Goal: Task Accomplishment & Management: Complete application form

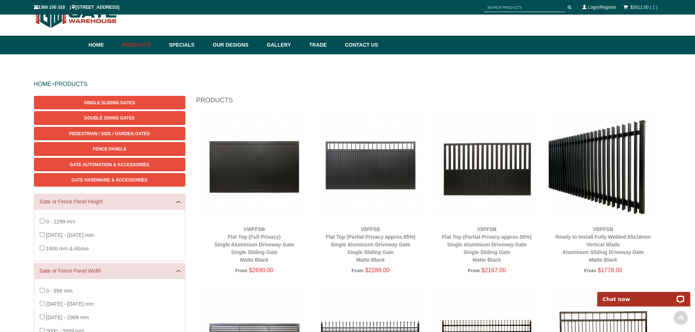
scroll to position [18, 0]
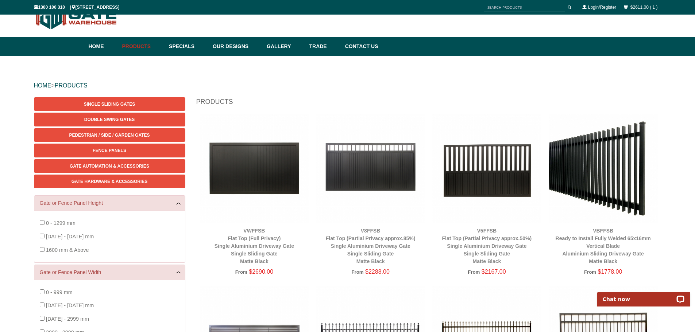
click at [605, 193] on img at bounding box center [603, 168] width 109 height 109
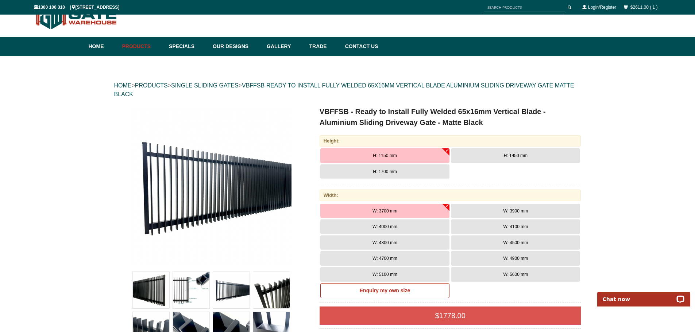
click at [399, 167] on button "H: 1700 mm" at bounding box center [384, 172] width 129 height 15
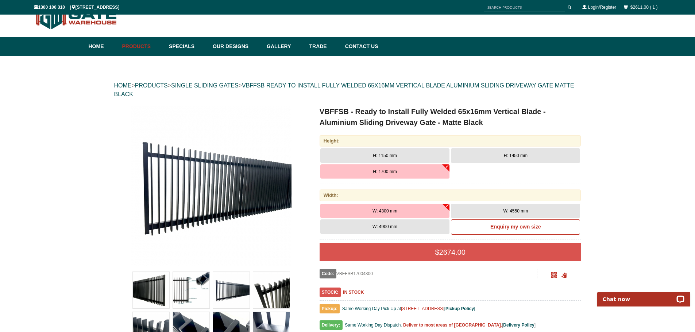
click at [514, 156] on span "H: 1450 mm" at bounding box center [516, 155] width 24 height 5
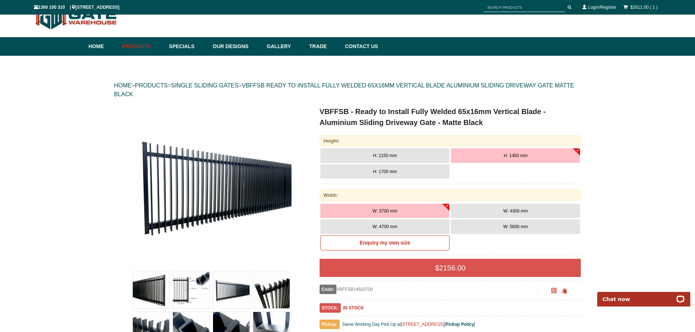
click at [511, 223] on button "W: 5600 mm" at bounding box center [515, 227] width 129 height 15
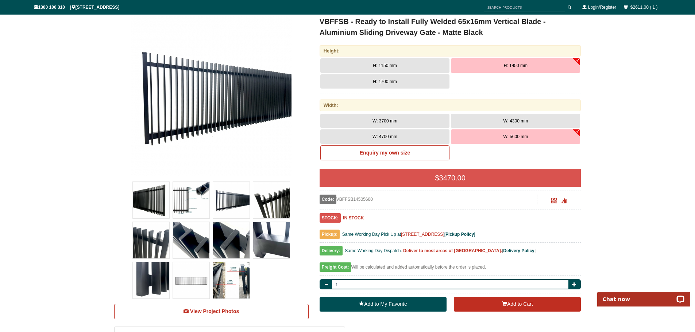
scroll to position [128, 0]
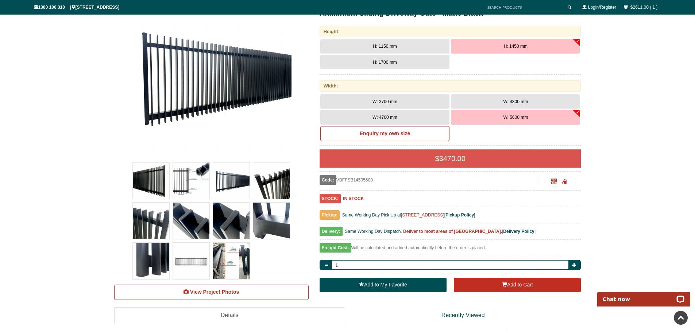
click at [412, 61] on button "H: 1700 mm" at bounding box center [384, 62] width 129 height 15
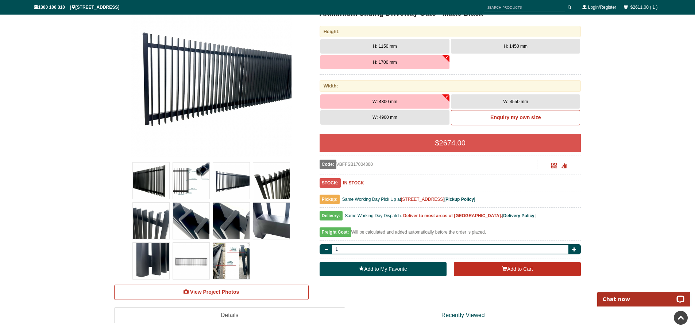
click at [412, 115] on button "W: 4900 mm" at bounding box center [384, 117] width 129 height 15
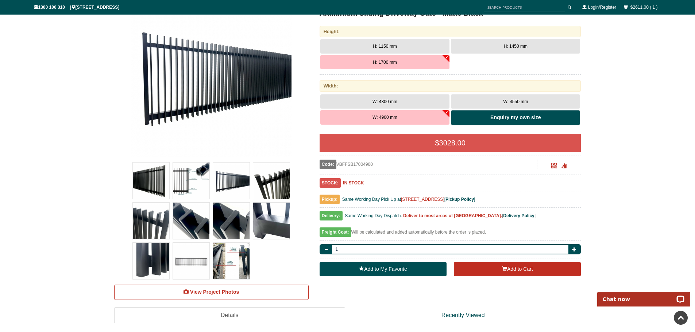
click at [500, 118] on b "Enquiry my own size" at bounding box center [515, 118] width 50 height 6
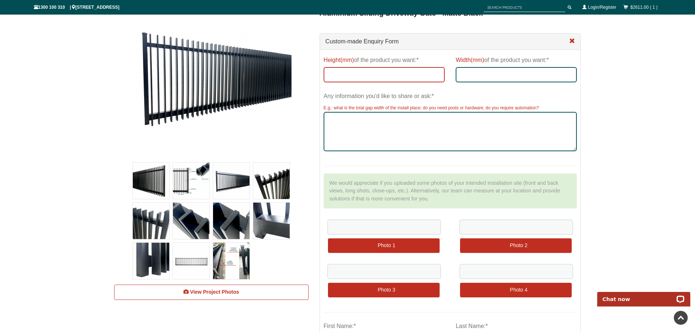
click at [360, 74] on input "Height(mm) of the product you want:*" at bounding box center [384, 74] width 121 height 15
type input "1600"
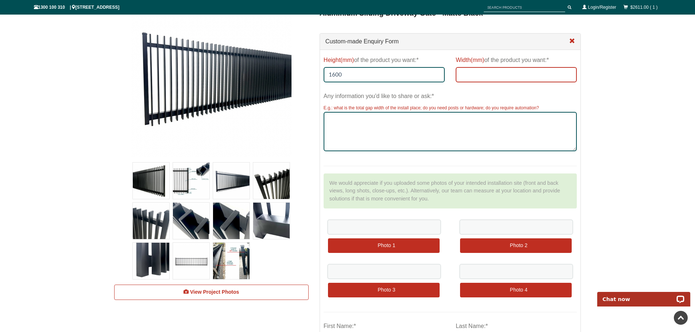
click at [467, 77] on input "Width(mm) of the product you want:*" at bounding box center [516, 74] width 121 height 15
type input "5400"
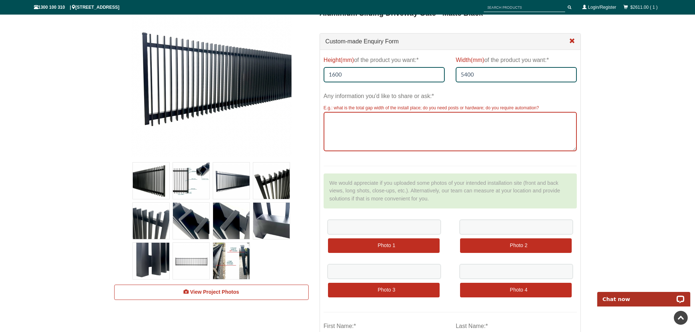
click at [341, 120] on textarea "Any information you'd like to share or ask:*" at bounding box center [451, 131] width 254 height 39
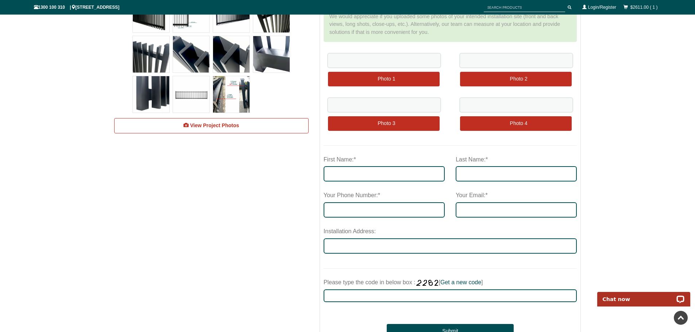
scroll to position [310, 0]
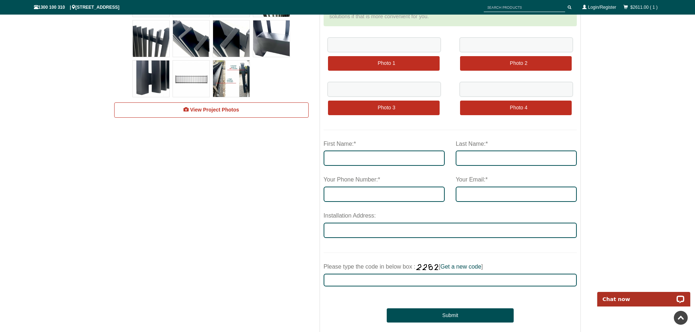
type textarea "65MM Gaps"
click at [355, 162] on input "First Name:*" at bounding box center [384, 158] width 121 height 15
type input "Marino"
type input "Sgiarovello"
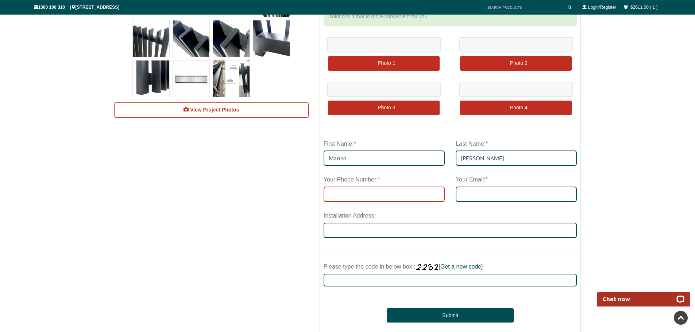
type input "0408881479"
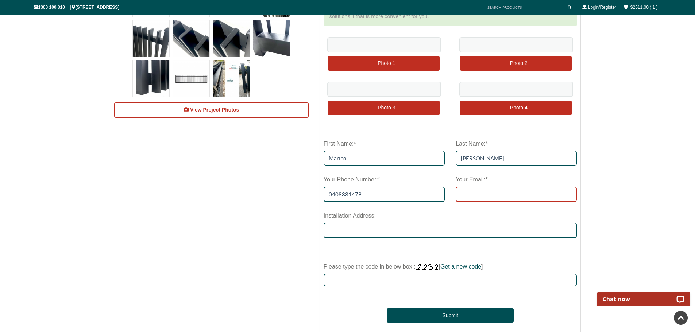
type input "ms.sgiarovello@bigpond.com"
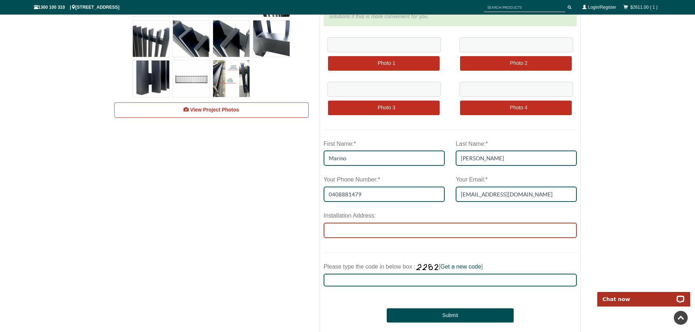
type input "158 Plantain RoadSHAILER PARK QLD 4128"
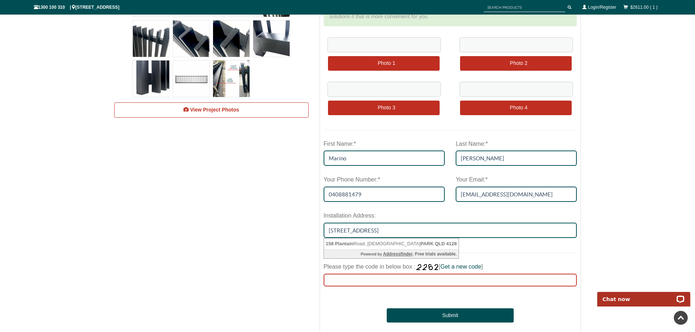
click at [376, 275] on input "Please type the code in below box : [ Get a new code ]" at bounding box center [451, 280] width 254 height 13
type input "2619"
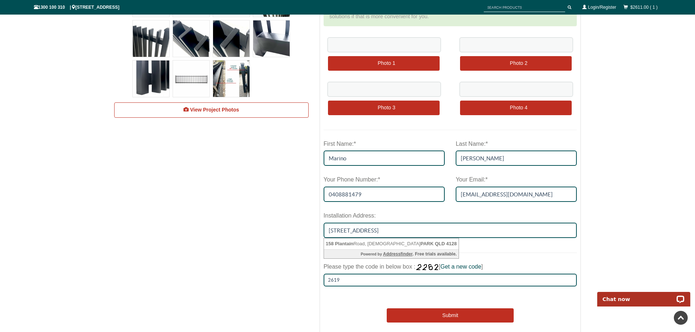
click at [427, 314] on button "Submit" at bounding box center [450, 316] width 127 height 15
